Goal: Task Accomplishment & Management: Complete application form

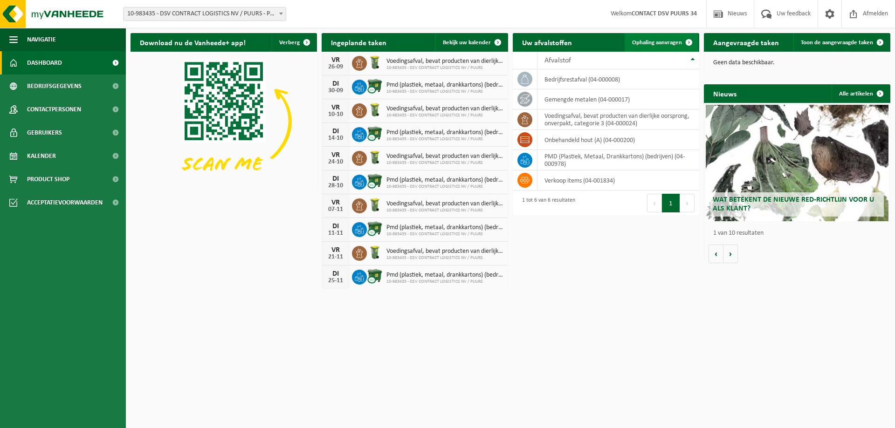
click at [665, 44] on span "Ophaling aanvragen" at bounding box center [657, 43] width 50 height 6
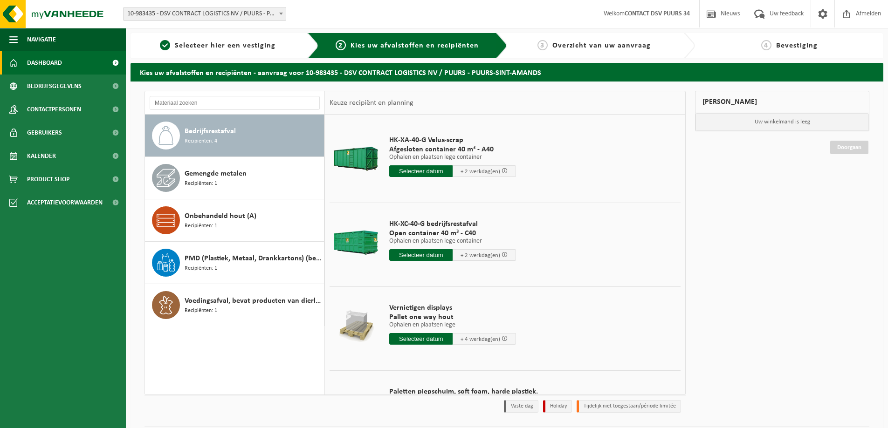
click at [59, 67] on span "Dashboard" at bounding box center [44, 62] width 35 height 23
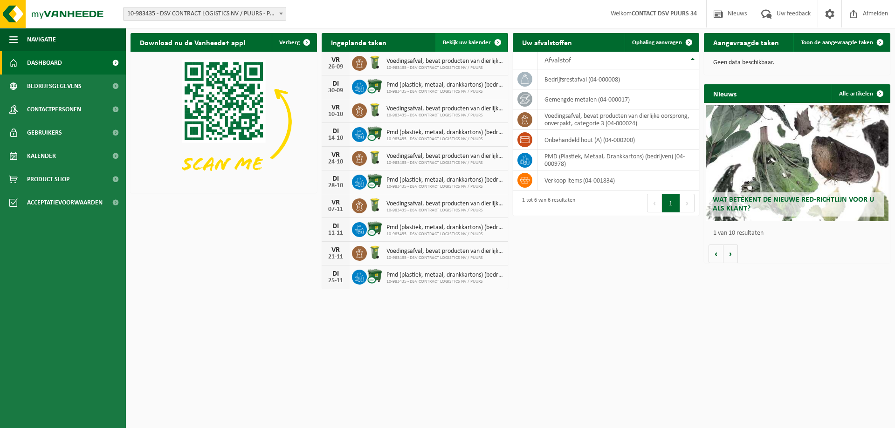
click at [475, 45] on span "Bekijk uw kalender" at bounding box center [467, 43] width 48 height 6
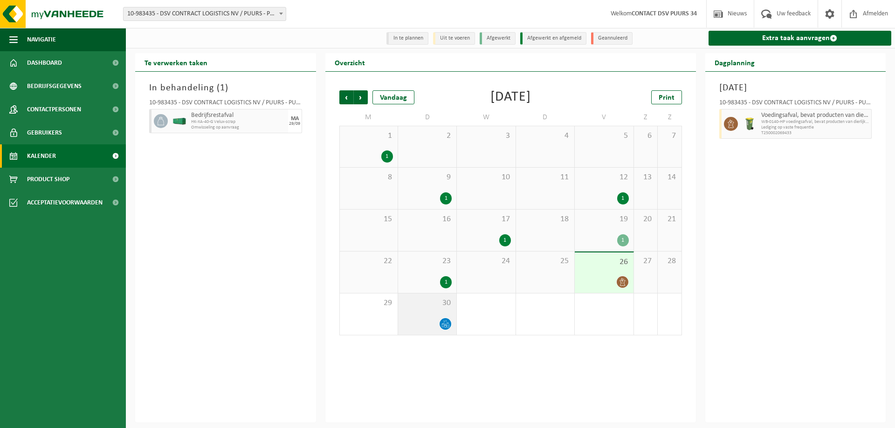
click at [447, 326] on icon at bounding box center [448, 326] width 2 height 4
click at [623, 200] on div "1" at bounding box center [623, 199] width 12 height 12
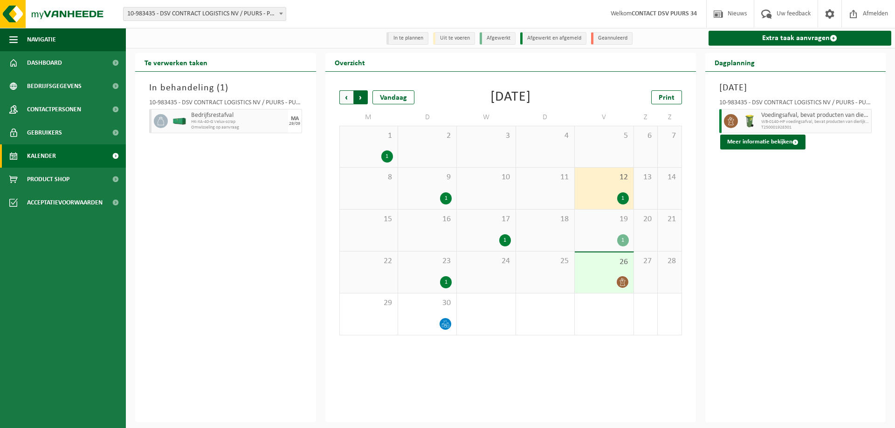
click at [352, 99] on span "Vorige" at bounding box center [346, 97] width 14 height 14
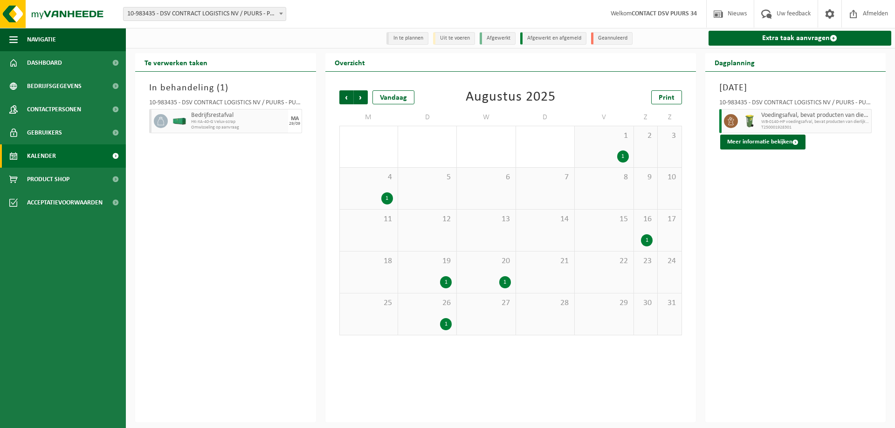
click at [443, 283] on div "1" at bounding box center [446, 282] width 12 height 12
click at [385, 198] on div "1" at bounding box center [387, 199] width 12 height 12
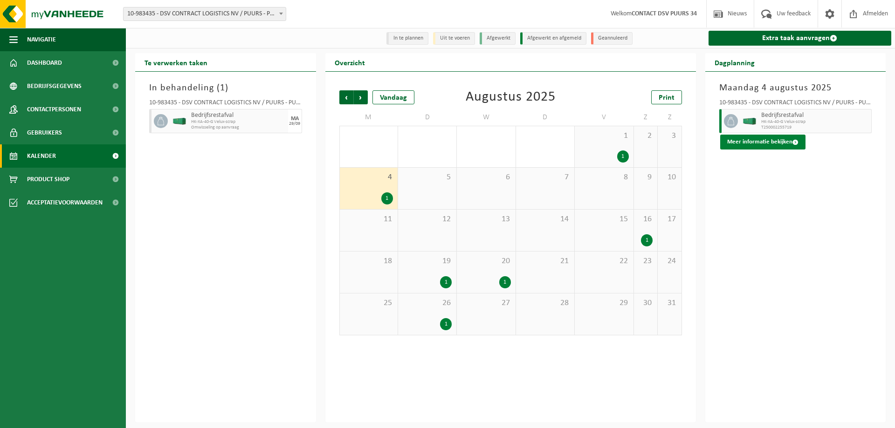
click at [783, 149] on button "Meer informatie bekijken" at bounding box center [762, 142] width 85 height 15
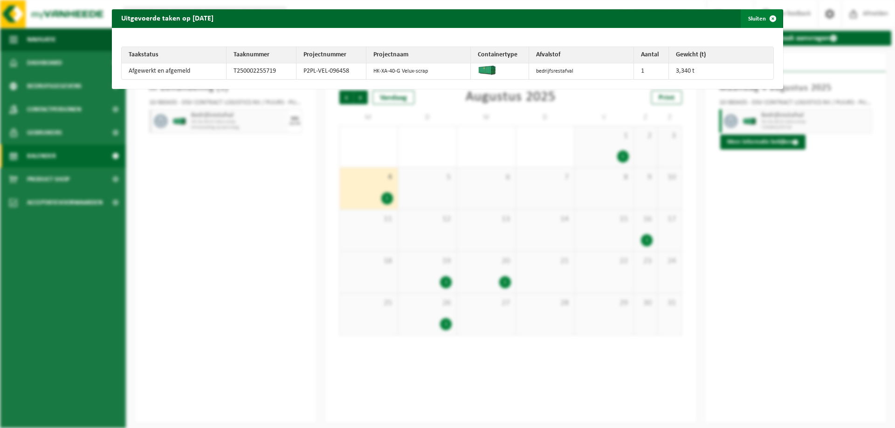
click at [744, 22] on button "Sluiten" at bounding box center [761, 18] width 41 height 19
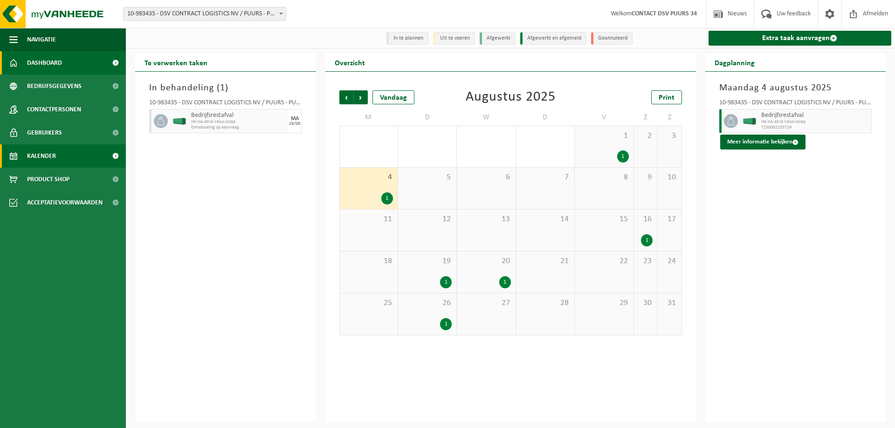
click at [76, 66] on link "Dashboard" at bounding box center [63, 62] width 126 height 23
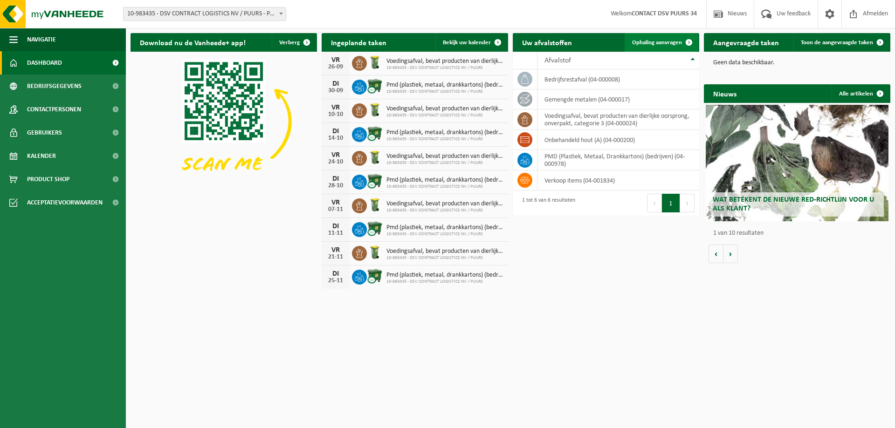
click at [662, 44] on span "Ophaling aanvragen" at bounding box center [657, 43] width 50 height 6
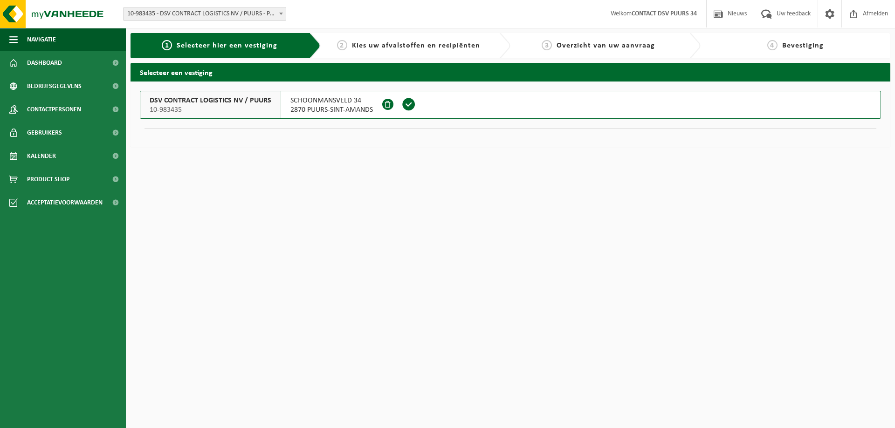
click at [406, 105] on span at bounding box center [409, 104] width 14 height 14
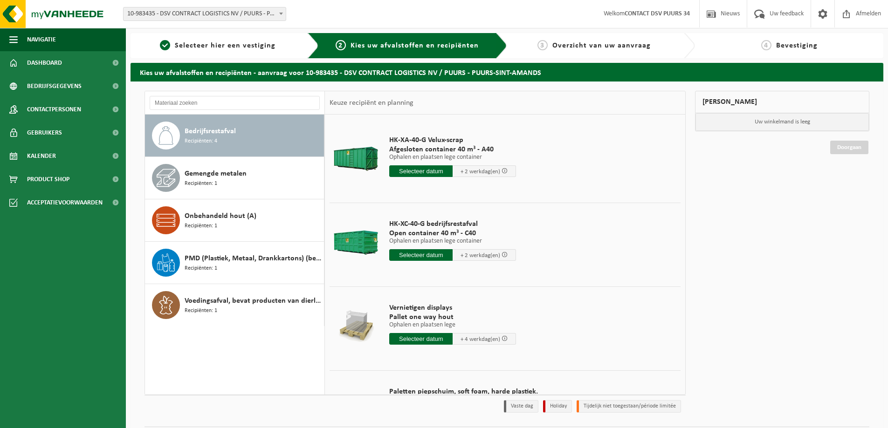
click at [427, 172] on input "text" at bounding box center [420, 171] width 63 height 12
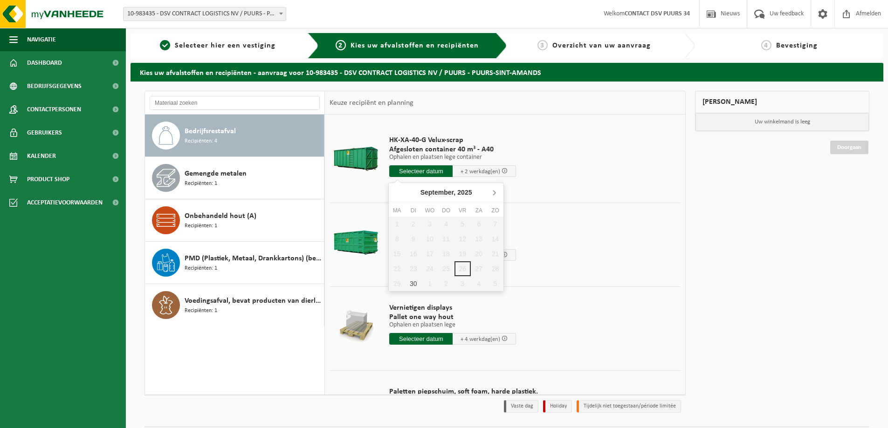
click at [490, 194] on icon at bounding box center [494, 192] width 15 height 15
click at [430, 227] on div "1" at bounding box center [429, 224] width 16 height 15
type input "Van 2025-10-01"
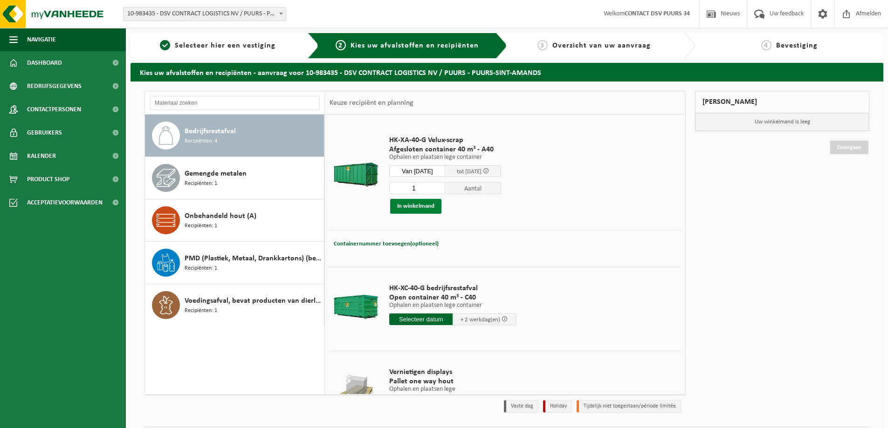
click at [429, 207] on button "In winkelmand" at bounding box center [415, 206] width 51 height 15
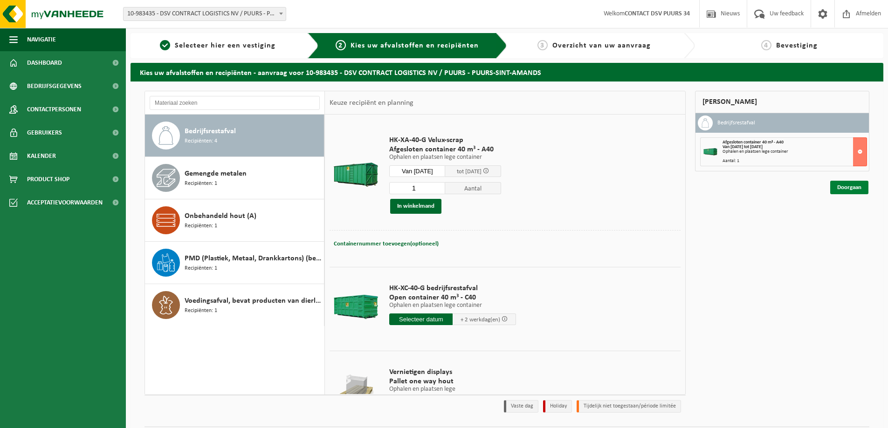
click at [852, 191] on link "Doorgaan" at bounding box center [849, 188] width 38 height 14
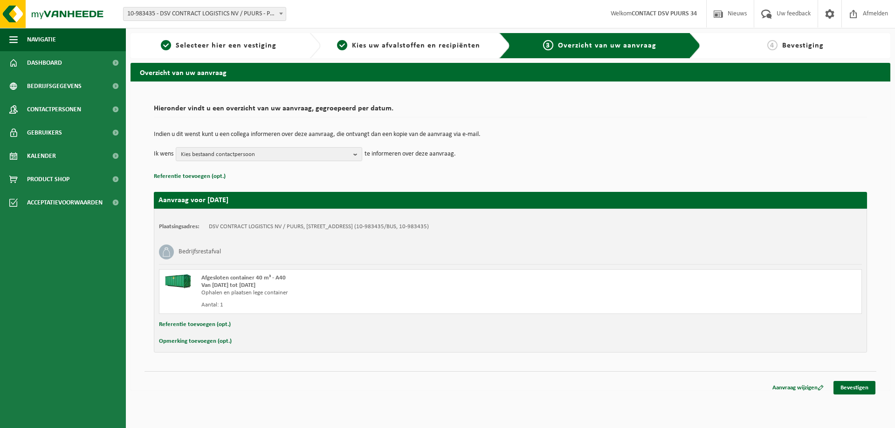
click at [196, 321] on button "Referentie toevoegen (opt.)" at bounding box center [195, 325] width 72 height 12
click at [290, 326] on input "text" at bounding box center [529, 326] width 648 height 14
click at [237, 327] on input "text" at bounding box center [529, 326] width 648 height 14
paste input "A40-122"
type input "A40-122"
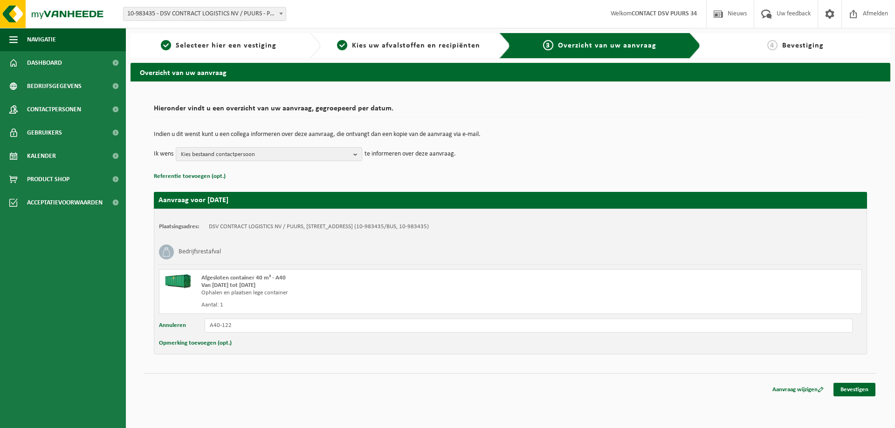
click at [208, 341] on button "Opmerking toevoegen (opt.)" at bounding box center [195, 344] width 73 height 12
click at [235, 349] on input "text" at bounding box center [529, 345] width 648 height 14
drag, startPoint x: 234, startPoint y: 327, endPoint x: 192, endPoint y: 323, distance: 42.6
click at [193, 324] on div "Annuleren A40-122" at bounding box center [510, 326] width 703 height 14
click at [272, 347] on input "Ophaling container" at bounding box center [529, 345] width 648 height 14
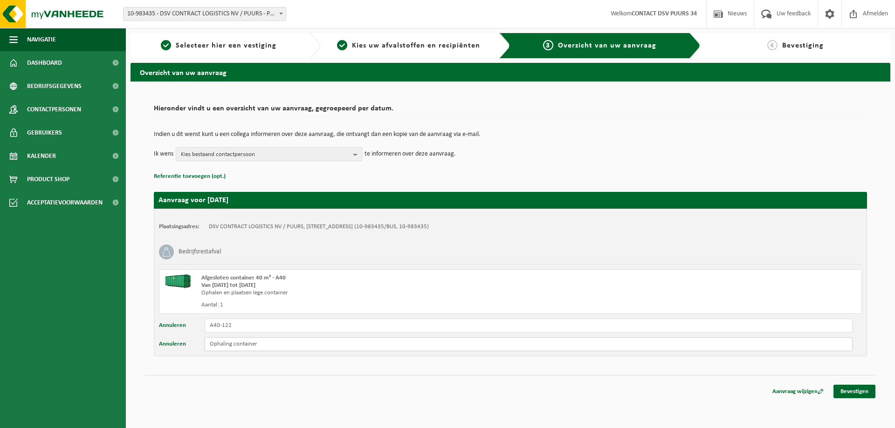
paste input "A40-122"
type input "Ophaling container A40-122"
click at [853, 389] on link "Bevestigen" at bounding box center [855, 392] width 42 height 14
